Goal: Information Seeking & Learning: Check status

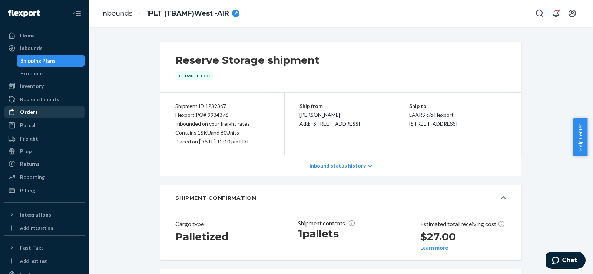
click at [24, 114] on div "Orders" at bounding box center [29, 111] width 18 height 7
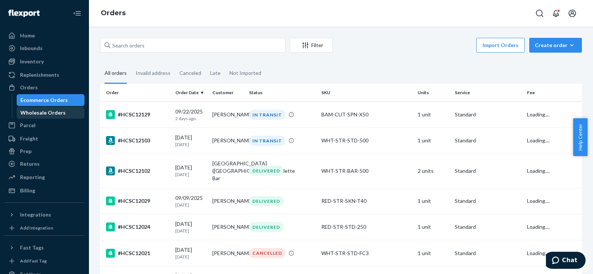
click at [27, 113] on div "Wholesale Orders" at bounding box center [42, 112] width 45 height 7
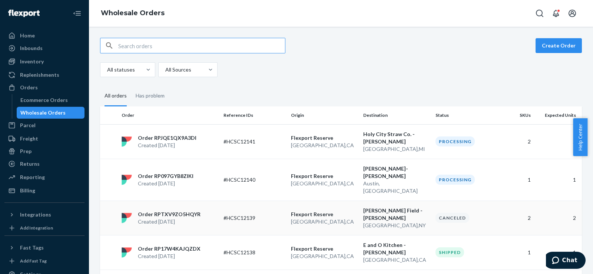
scroll to position [123, 0]
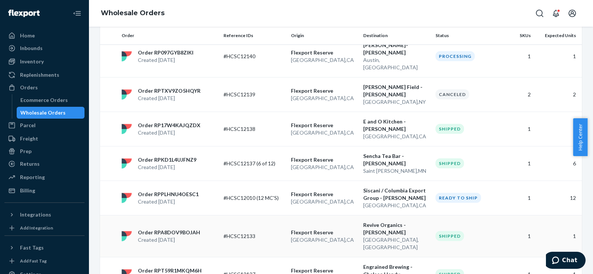
click at [343, 229] on p "Flexport Reserve" at bounding box center [324, 232] width 66 height 7
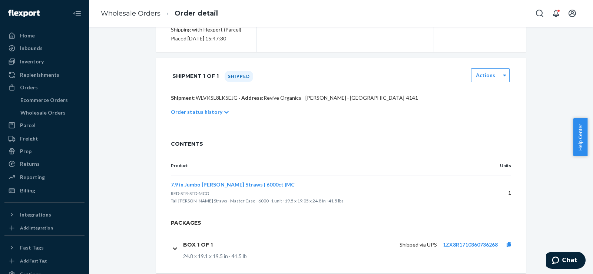
scroll to position [121, 0]
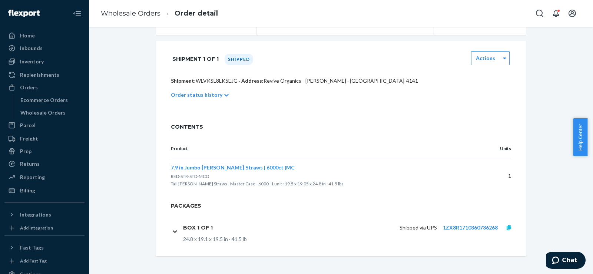
click at [507, 226] on icon at bounding box center [509, 227] width 4 height 5
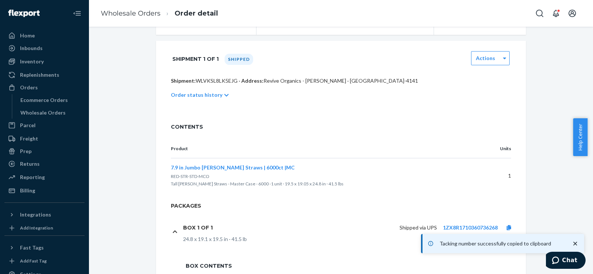
scroll to position [215, 0]
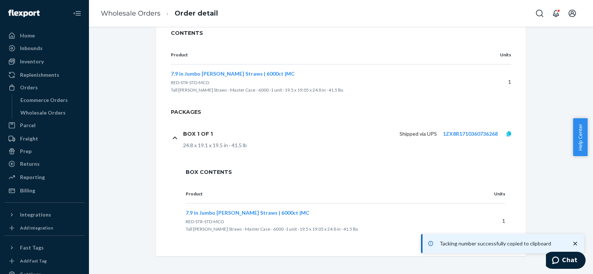
click at [507, 134] on icon at bounding box center [509, 133] width 4 height 5
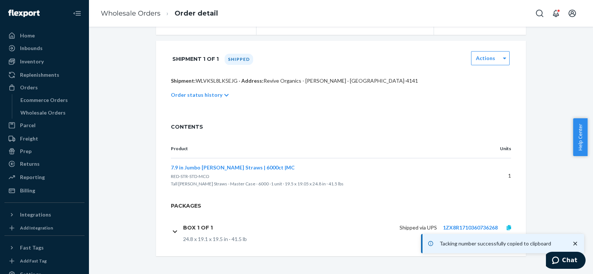
scroll to position [121, 0]
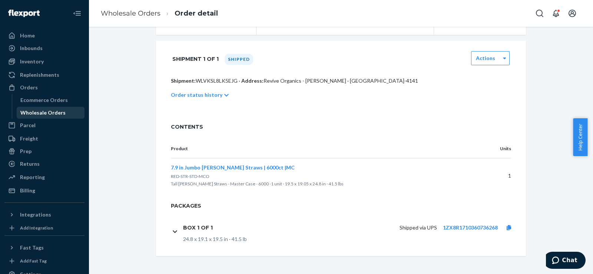
click at [49, 115] on div "Wholesale Orders" at bounding box center [42, 112] width 45 height 7
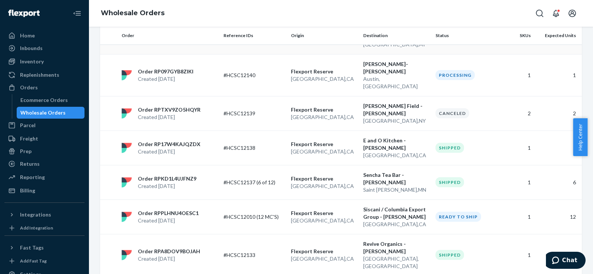
scroll to position [123, 0]
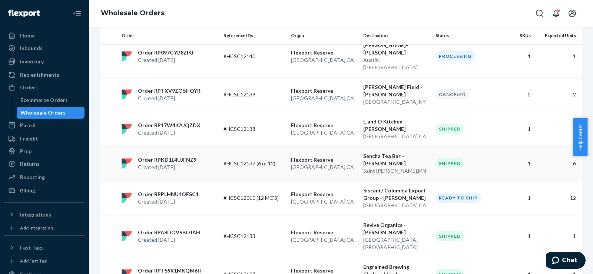
click at [278, 168] on td "#HCSC12137 (6 of 12)" at bounding box center [254, 163] width 67 height 34
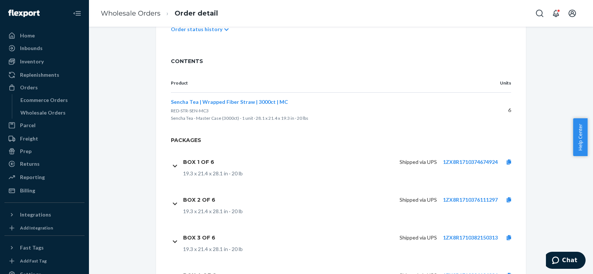
scroll to position [310, 0]
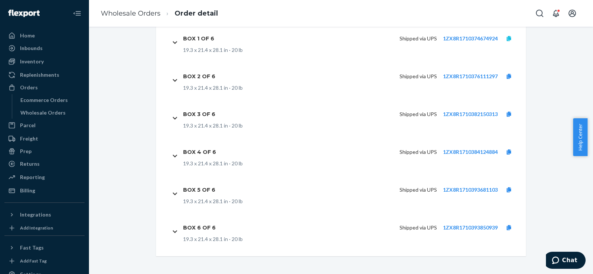
click at [507, 37] on icon at bounding box center [509, 38] width 4 height 5
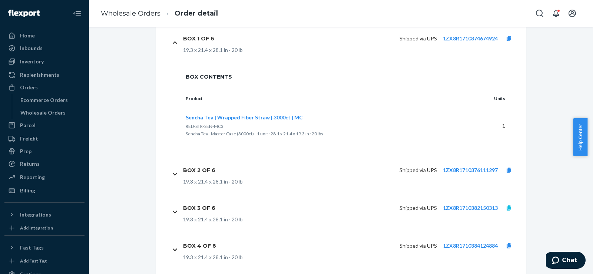
click at [507, 207] on icon at bounding box center [509, 207] width 4 height 5
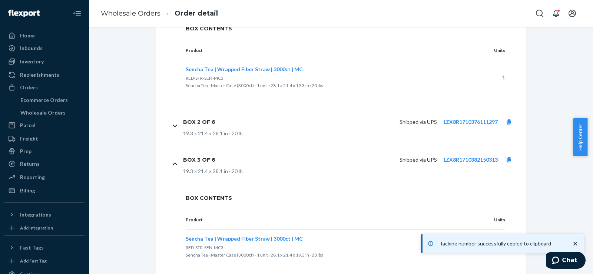
scroll to position [374, 0]
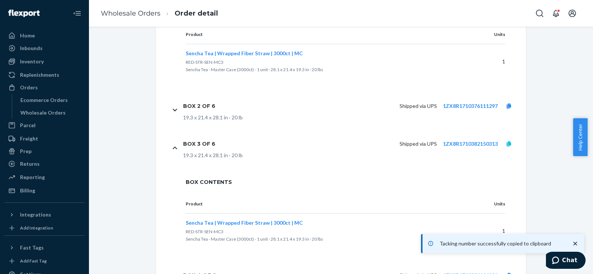
click at [507, 142] on icon at bounding box center [509, 143] width 4 height 5
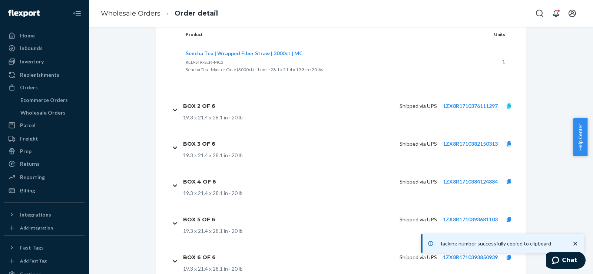
click at [508, 108] on icon at bounding box center [509, 105] width 4 height 5
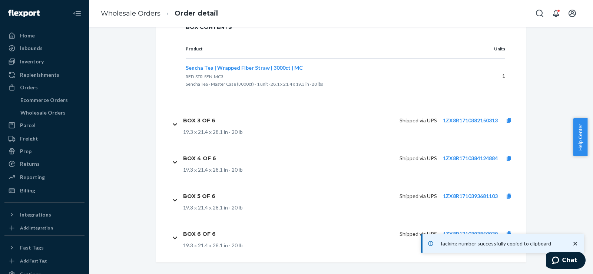
scroll to position [498, 0]
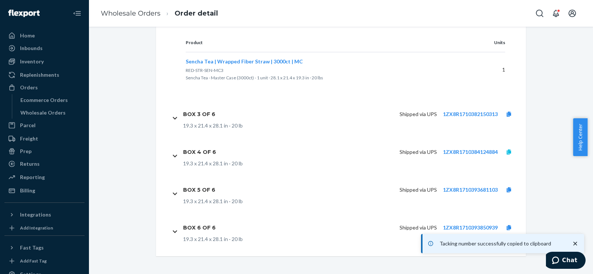
click at [507, 152] on icon at bounding box center [509, 151] width 4 height 5
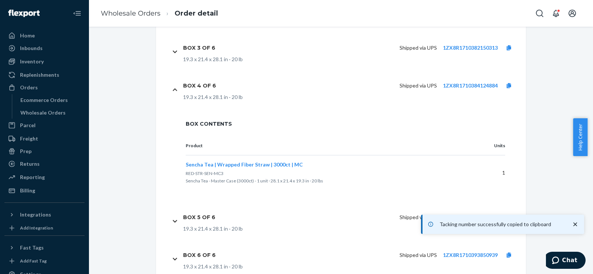
scroll to position [592, 0]
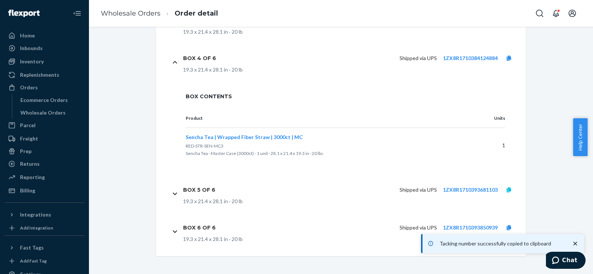
click at [507, 189] on icon at bounding box center [509, 189] width 4 height 5
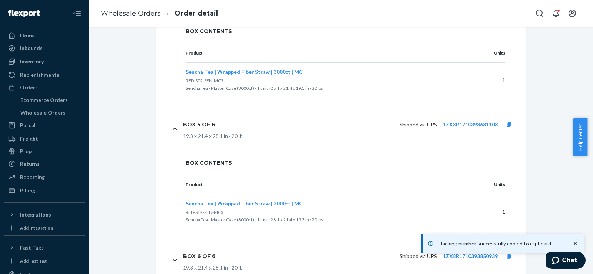
scroll to position [685, 0]
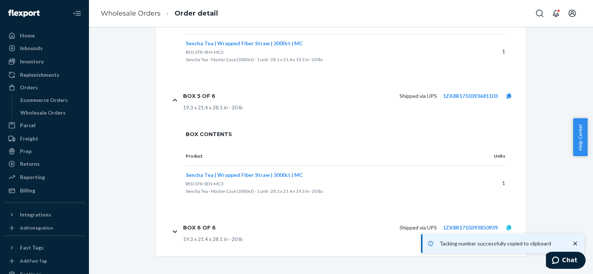
click at [508, 227] on icon at bounding box center [509, 227] width 4 height 5
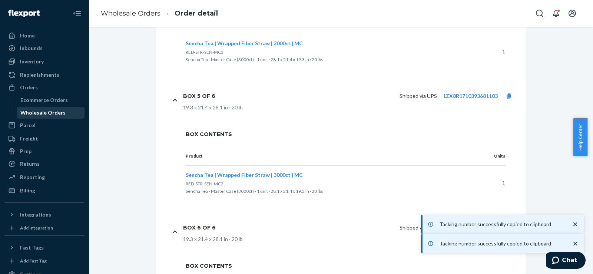
click at [62, 112] on div "Wholesale Orders" at bounding box center [42, 112] width 45 height 7
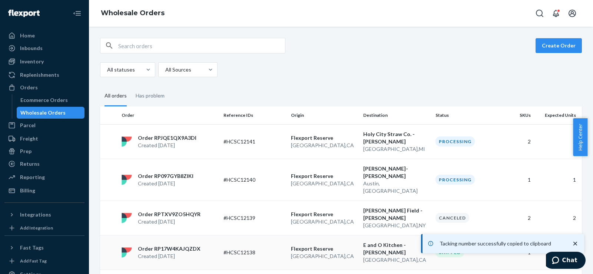
click at [279, 235] on td "#HCSC12138" at bounding box center [254, 252] width 67 height 34
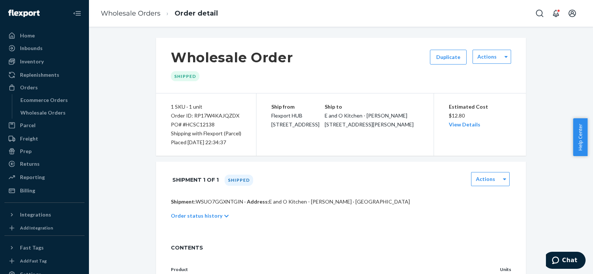
scroll to position [121, 0]
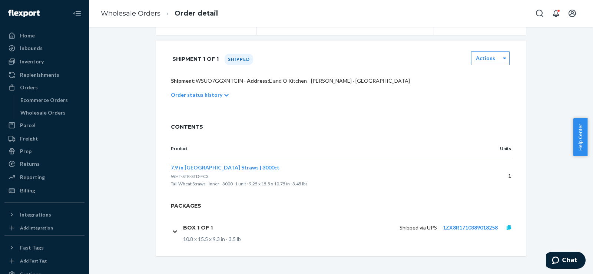
click at [507, 226] on icon at bounding box center [509, 227] width 4 height 5
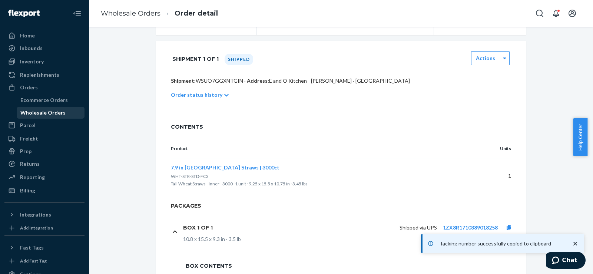
click at [45, 110] on div "Wholesale Orders" at bounding box center [42, 112] width 45 height 7
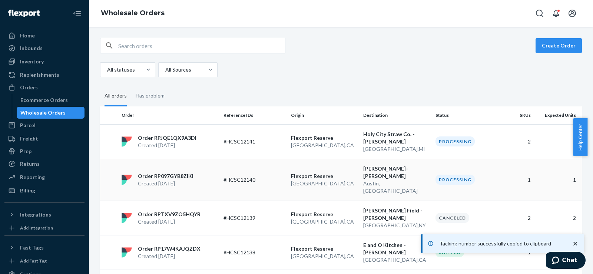
click at [213, 166] on td "Order RP097GYB8ZIKI Created [DATE]" at bounding box center [170, 180] width 102 height 42
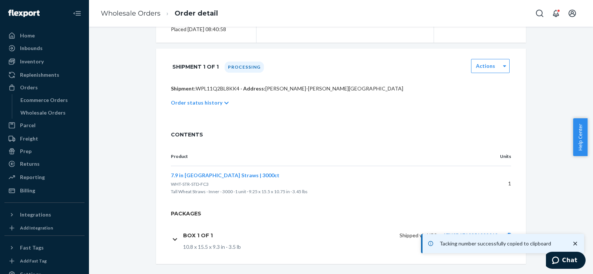
scroll to position [121, 0]
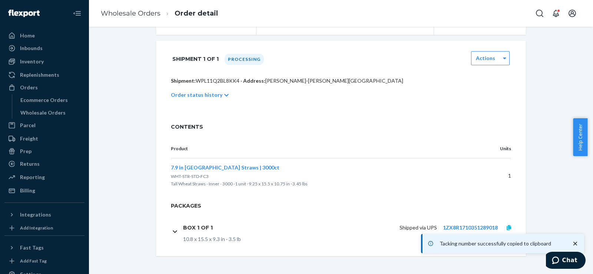
click at [507, 227] on icon at bounding box center [509, 227] width 4 height 5
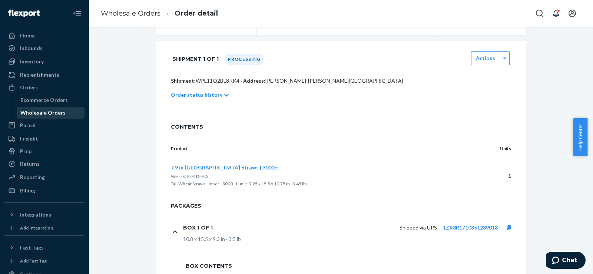
click at [57, 118] on div "Wholesale Orders" at bounding box center [50, 113] width 67 height 10
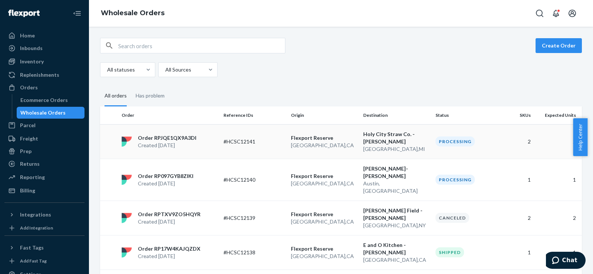
click at [351, 146] on p "[GEOGRAPHIC_DATA] , [GEOGRAPHIC_DATA]" at bounding box center [324, 145] width 66 height 7
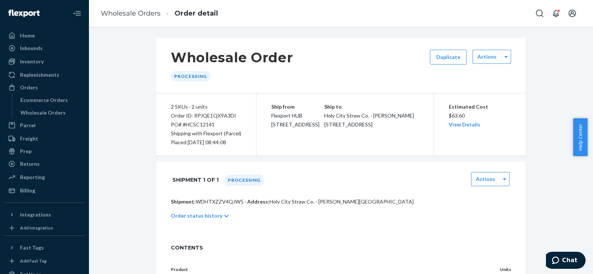
scroll to position [194, 0]
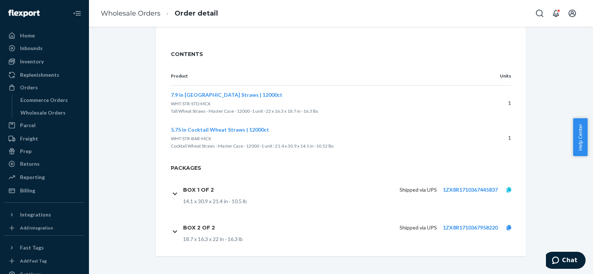
click at [502, 189] on link at bounding box center [509, 189] width 22 height 7
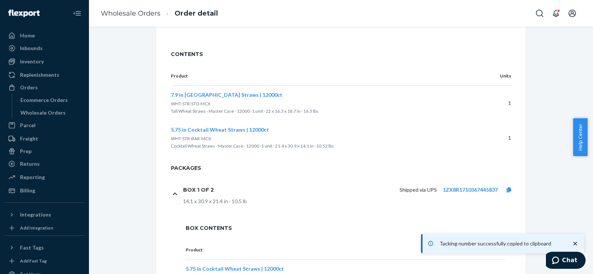
scroll to position [287, 0]
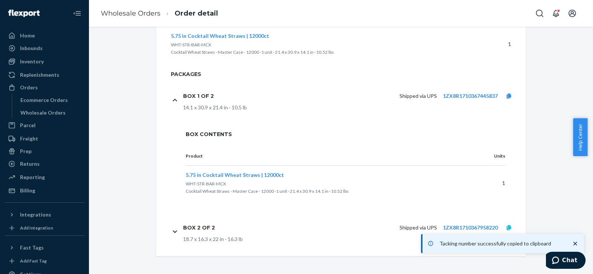
click at [507, 225] on icon at bounding box center [509, 227] width 4 height 5
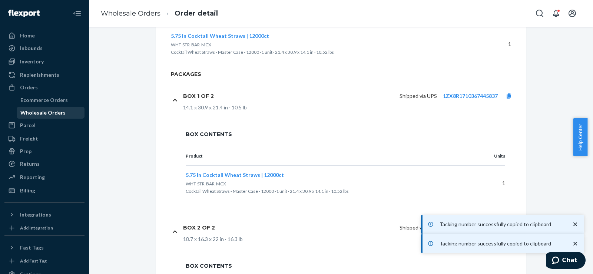
click at [63, 112] on div "Wholesale Orders" at bounding box center [50, 113] width 67 height 10
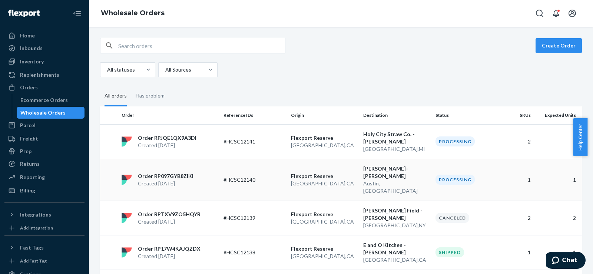
click at [356, 170] on td "[GEOGRAPHIC_DATA] [GEOGRAPHIC_DATA] , [GEOGRAPHIC_DATA]" at bounding box center [324, 180] width 72 height 42
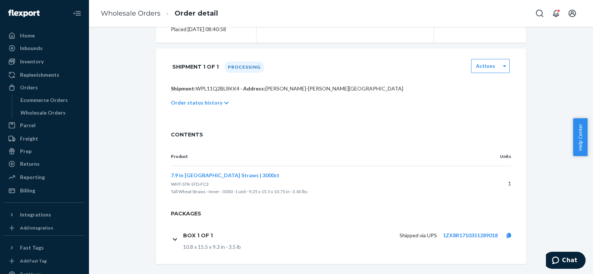
scroll to position [121, 0]
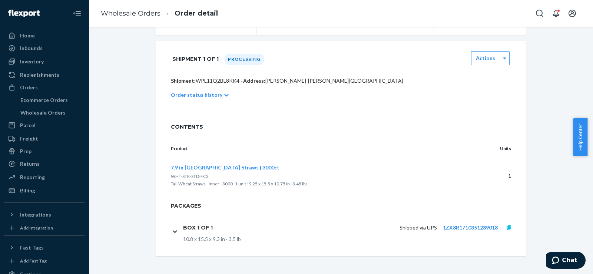
click at [507, 227] on icon at bounding box center [509, 227] width 4 height 5
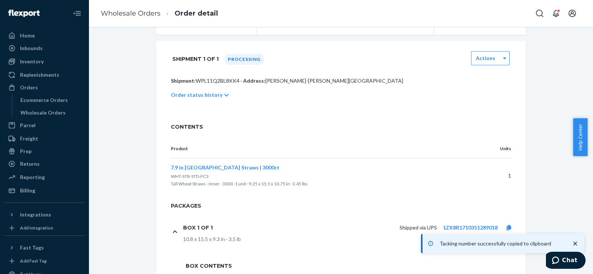
scroll to position [215, 0]
